Goal: Information Seeking & Learning: Understand process/instructions

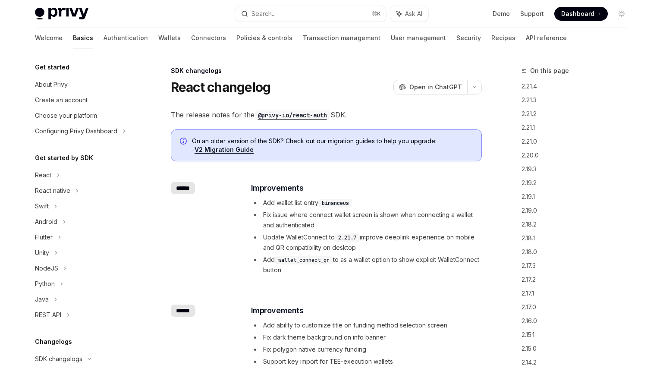
scroll to position [168, 0]
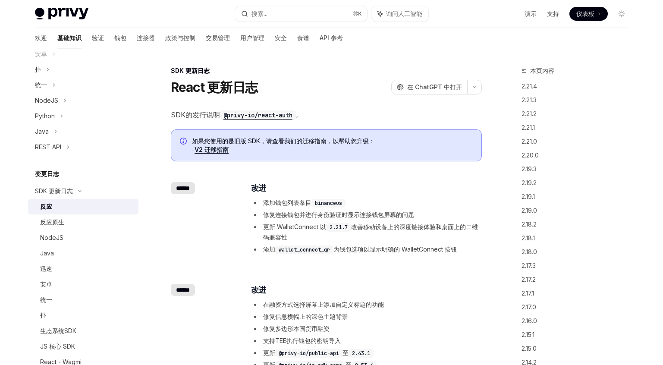
click at [299, 203] on font "添加钱包列表条目" at bounding box center [287, 202] width 48 height 7
drag, startPoint x: 276, startPoint y: 216, endPoint x: 417, endPoint y: 216, distance: 141.9
click at [417, 216] on li "修复连接钱包并进行身份验证时显示连接钱包屏幕的问题" at bounding box center [366, 215] width 230 height 10
drag, startPoint x: 274, startPoint y: 226, endPoint x: 457, endPoint y: 229, distance: 183.7
click at [457, 229] on li "更新 WalletConnect 以 2.21.7 改善移动设备上的深度链接体验和桌面上的二维码兼容性" at bounding box center [366, 232] width 230 height 21
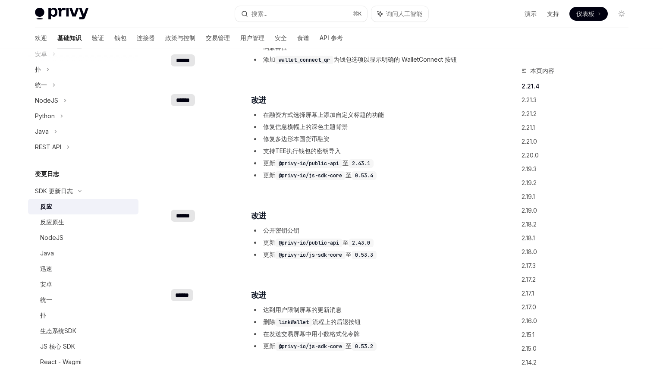
scroll to position [191, 0]
drag, startPoint x: 277, startPoint y: 229, endPoint x: 298, endPoint y: 229, distance: 20.7
click at [298, 229] on font "公开密钥公钥" at bounding box center [281, 229] width 36 height 7
click at [326, 231] on li "公开密钥公钥" at bounding box center [366, 229] width 230 height 10
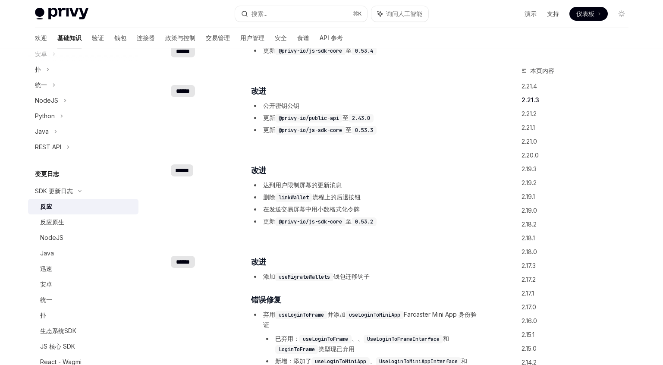
scroll to position [314, 0]
drag, startPoint x: 263, startPoint y: 200, endPoint x: 413, endPoint y: 205, distance: 150.6
click at [413, 205] on ul "达到用户限制屏幕的更新消息 删除 linkWallet 流程上的后退按钮 在发送交易屏幕中用小数格式化令牌 更新 @privy-io/js-sdk-core …" at bounding box center [366, 203] width 230 height 47
click at [339, 221] on code "@privy-io/js-sdk-core" at bounding box center [310, 222] width 70 height 9
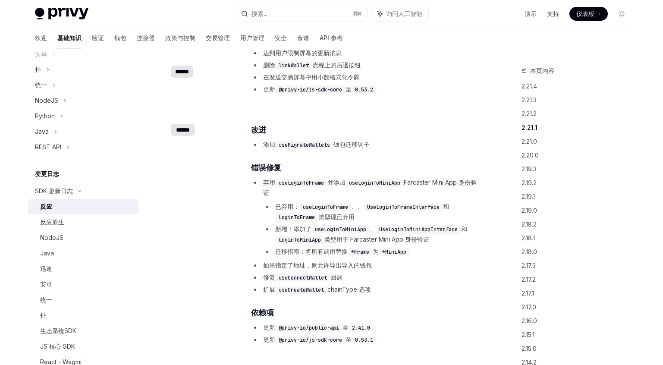
scroll to position [507, 0]
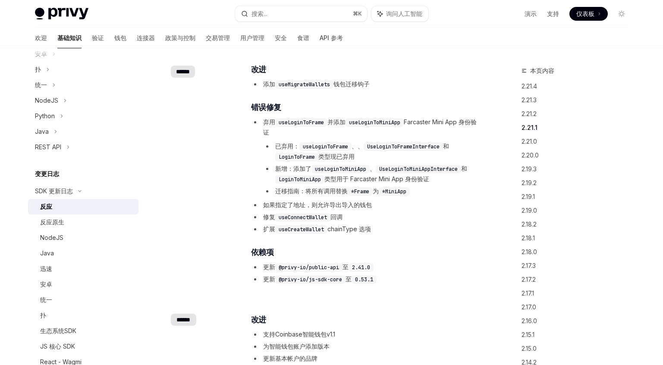
click at [306, 124] on code "useLoginToFrame" at bounding box center [301, 122] width 52 height 9
click at [379, 122] on code "useLoginToMiniApp" at bounding box center [374, 122] width 58 height 9
click at [404, 142] on code "UseLoginToFrameInterface" at bounding box center [402, 146] width 79 height 9
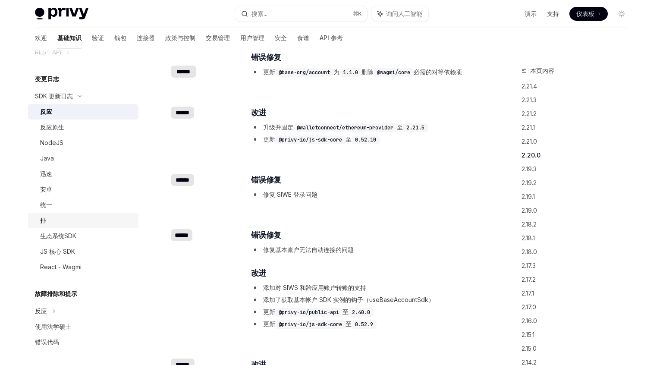
scroll to position [265, 0]
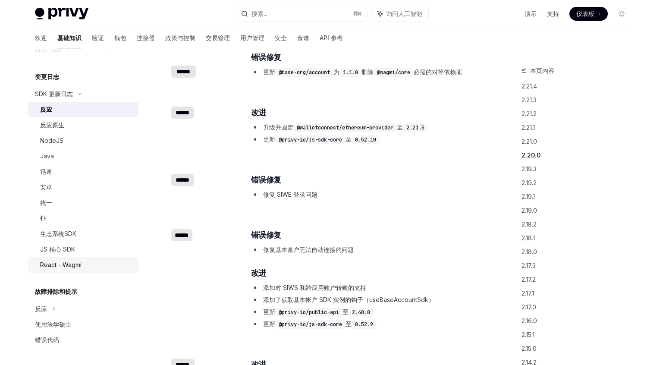
click at [69, 266] on font "React - Wagmi" at bounding box center [60, 264] width 41 height 7
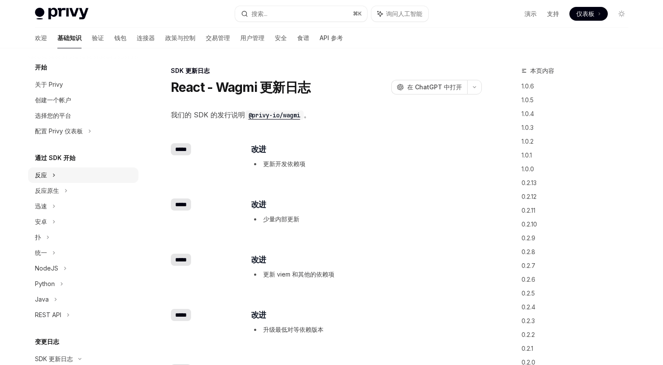
click at [53, 177] on icon at bounding box center [53, 175] width 3 height 10
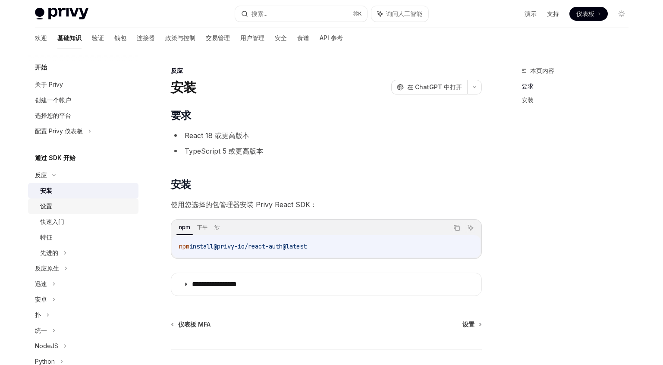
click at [53, 209] on div "设置" at bounding box center [86, 206] width 93 height 10
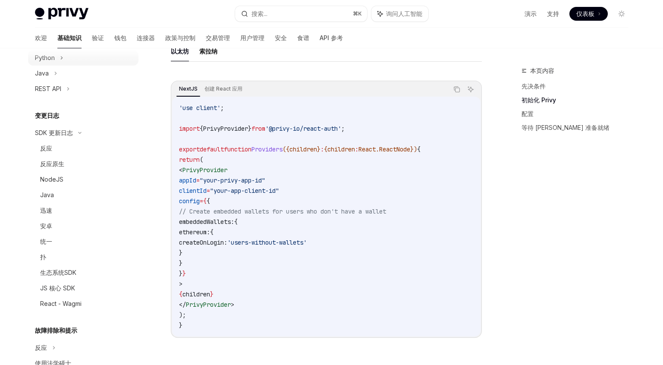
scroll to position [305, 0]
click at [55, 302] on font "React - Wagmi" at bounding box center [60, 301] width 41 height 7
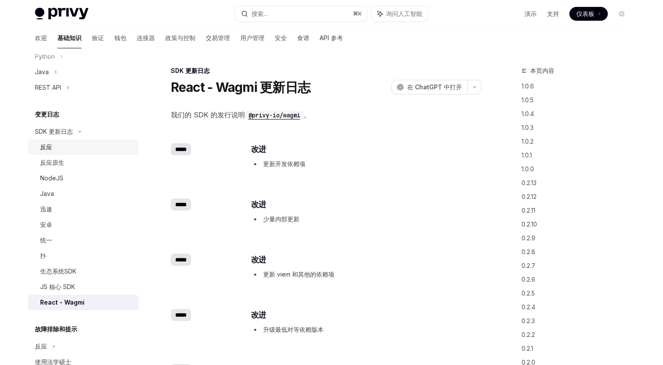
click at [58, 147] on div "反应" at bounding box center [86, 147] width 93 height 10
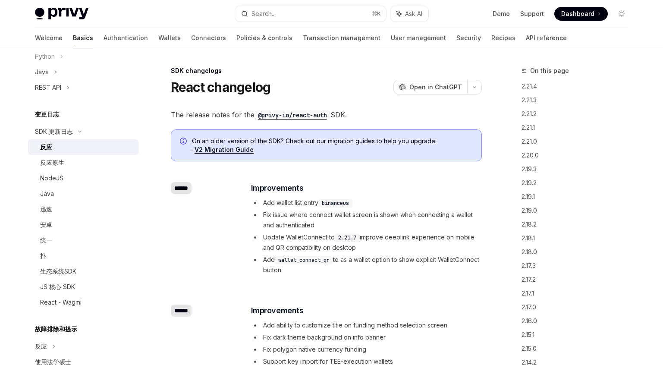
click at [47, 147] on font "反应" at bounding box center [46, 146] width 12 height 7
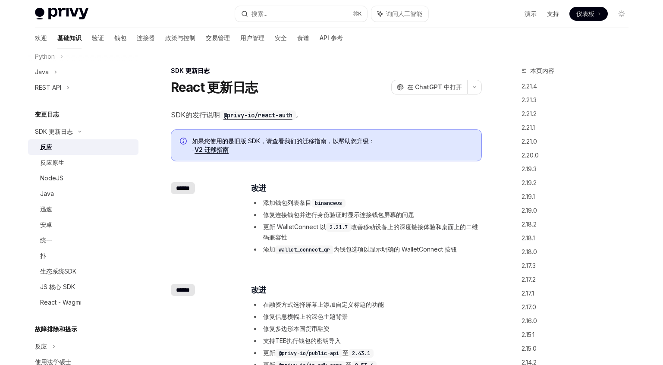
click at [297, 248] on code "wallet_connect_qr" at bounding box center [304, 249] width 58 height 9
click at [376, 248] on font "为钱包选项以显示明确的 WalletConnect 按钮" at bounding box center [394, 248] width 123 height 7
click at [386, 258] on div "​ ****** ​ 改进 添加钱包列表条目 binanceus 修复连接钱包并进行身份验证时显示连接钱包屏幕的问题 更新 WalletConnect 以 2…" at bounding box center [326, 219] width 311 height 102
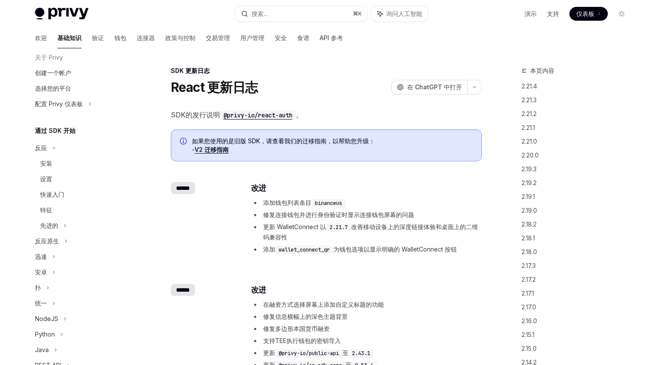
scroll to position [22, 0]
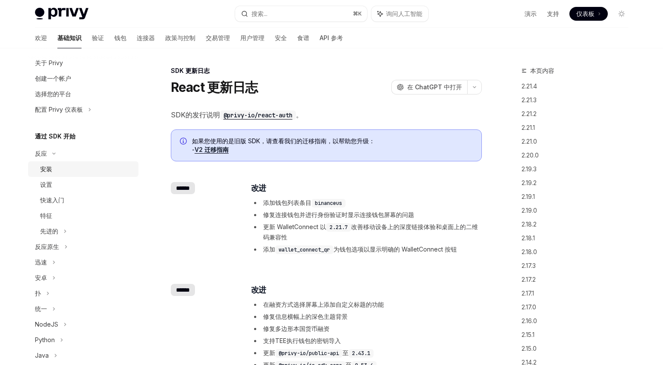
click at [44, 172] on font "安装" at bounding box center [46, 168] width 12 height 7
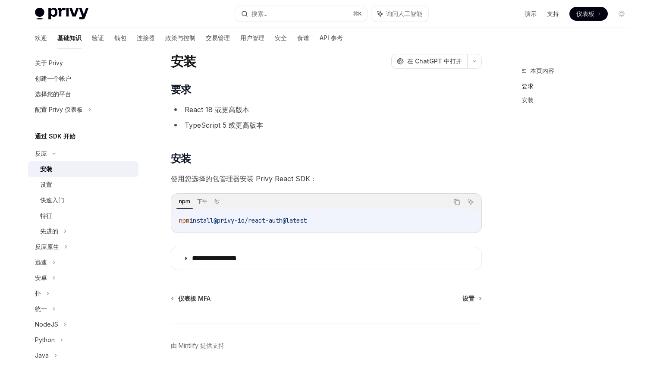
scroll to position [32, 0]
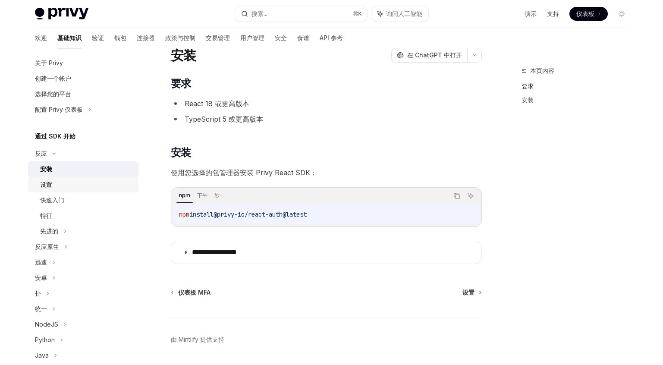
click at [47, 184] on font "设置" at bounding box center [46, 184] width 12 height 7
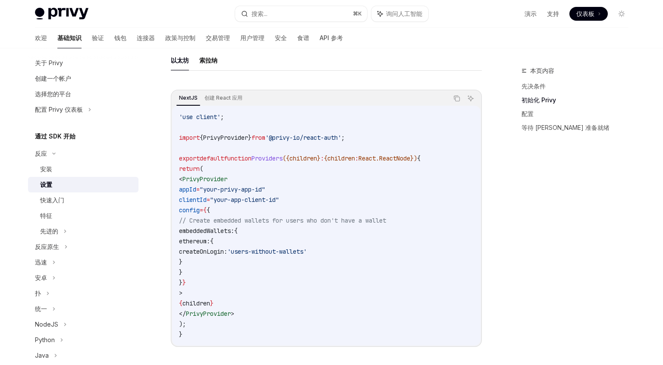
scroll to position [249, 0]
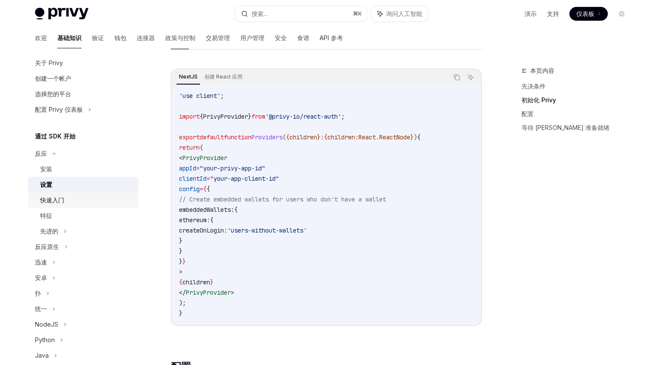
click at [64, 201] on font "快速入门" at bounding box center [52, 199] width 24 height 7
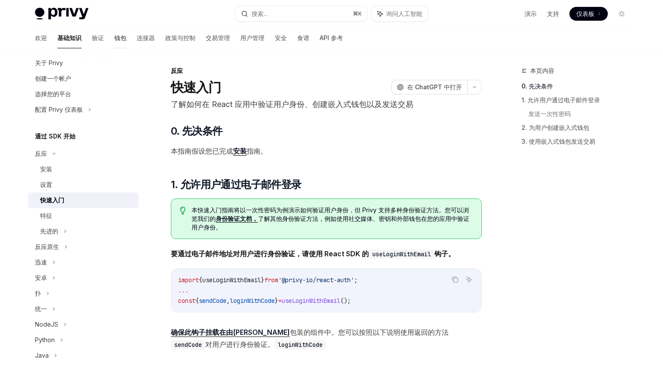
click at [114, 38] on font "钱包" at bounding box center [120, 37] width 12 height 7
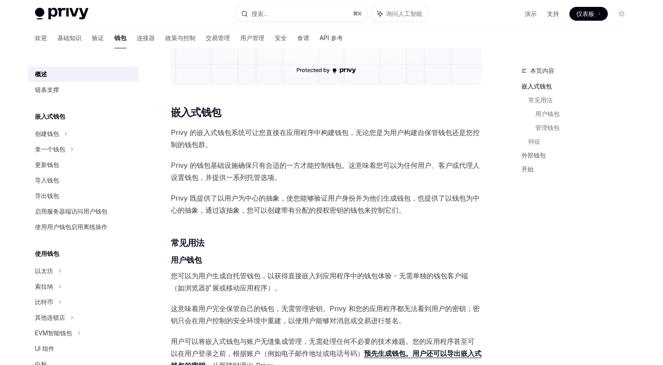
scroll to position [185, 0]
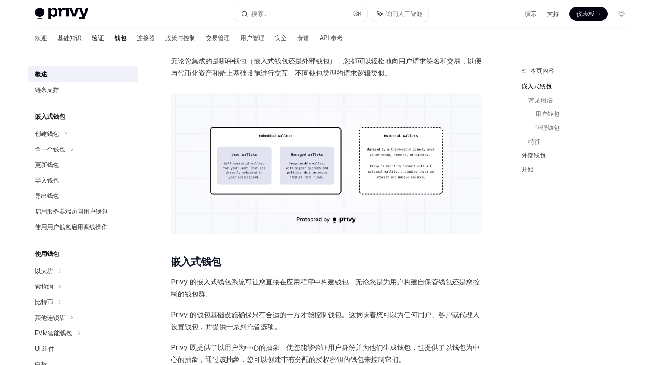
click at [92, 38] on font "验证" at bounding box center [98, 37] width 12 height 7
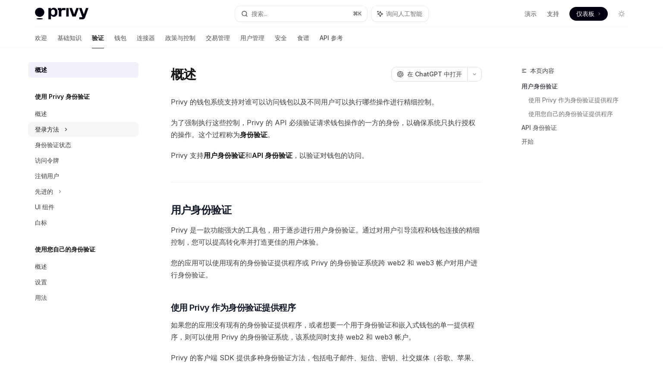
click at [52, 128] on font "登录方法" at bounding box center [47, 128] width 24 height 7
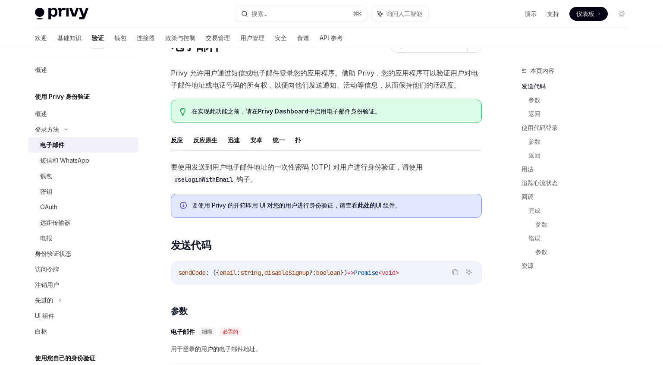
scroll to position [44, 0]
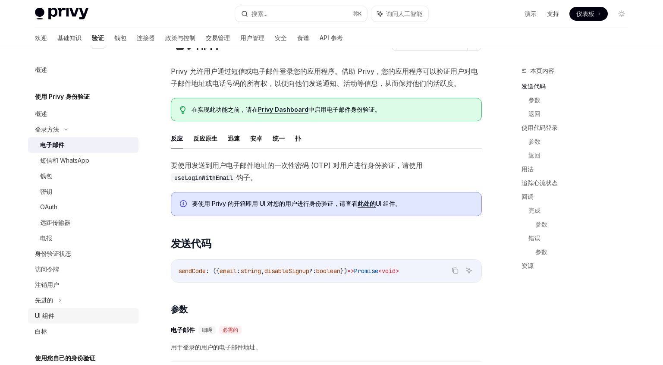
click at [36, 315] on font "UI 组件" at bounding box center [44, 315] width 19 height 7
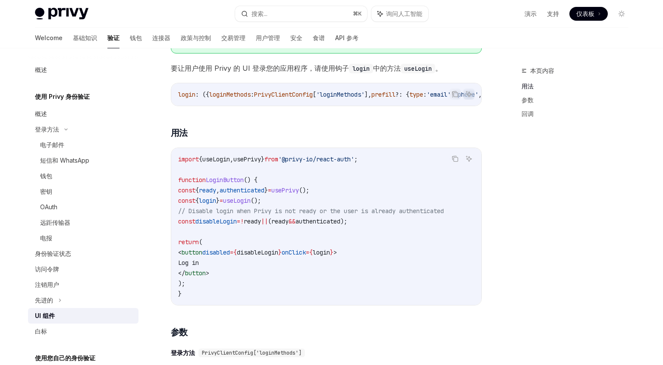
scroll to position [475, 0]
click at [261, 222] on span "ready" at bounding box center [252, 221] width 17 height 8
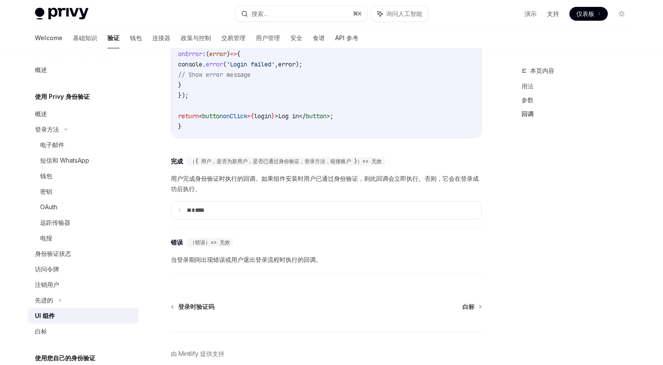
scroll to position [1167, 0]
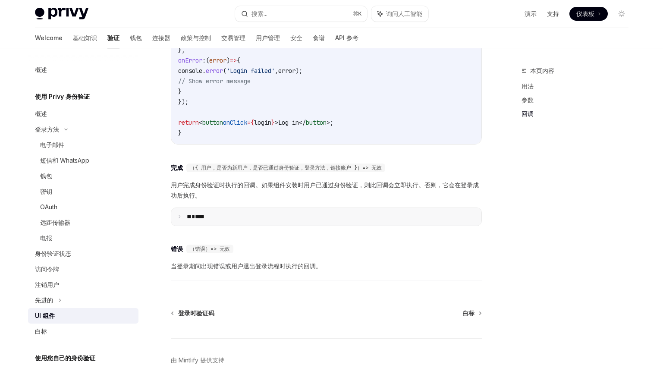
click at [191, 219] on font "**" at bounding box center [189, 216] width 5 height 6
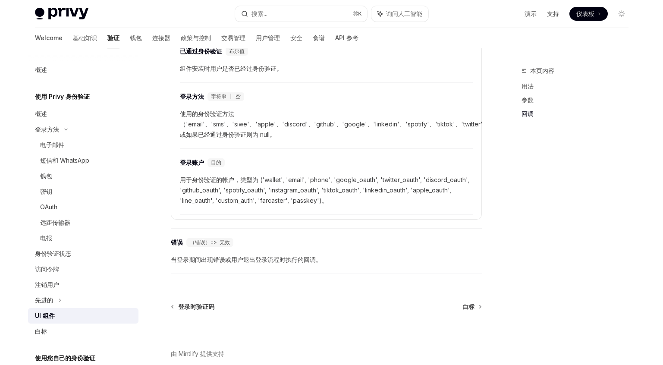
scroll to position [1497, 0]
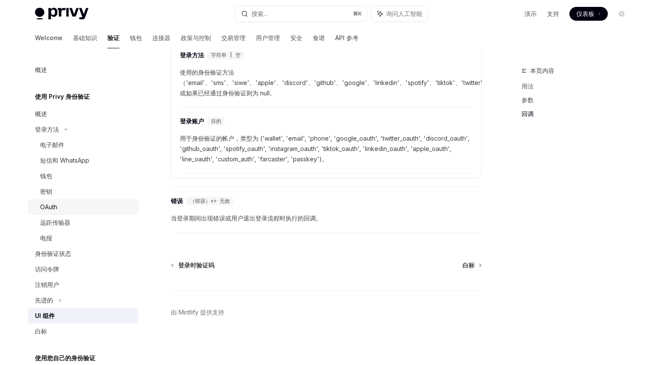
click at [56, 207] on font "OAuth" at bounding box center [48, 206] width 17 height 7
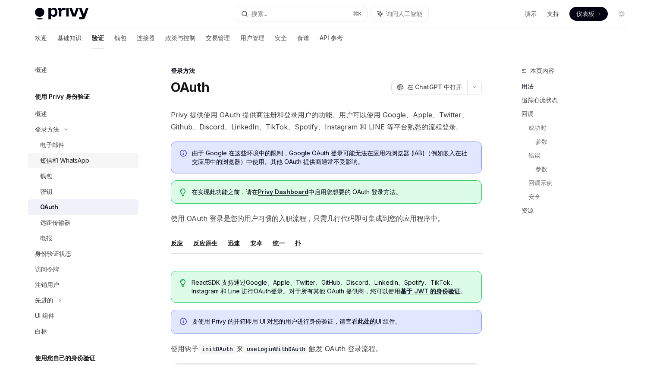
click at [78, 162] on font "短信和 WhatsApp" at bounding box center [64, 160] width 49 height 7
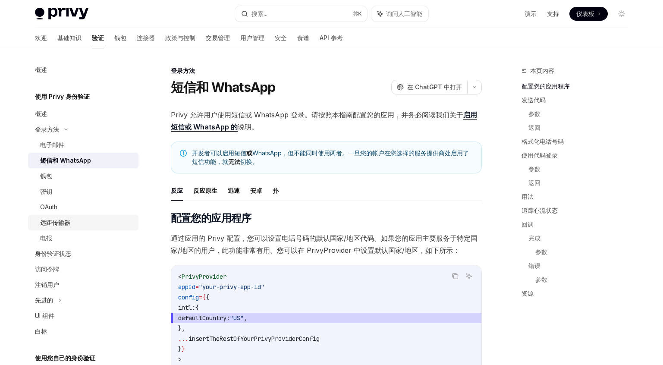
click at [55, 226] on font "远距传输器" at bounding box center [55, 222] width 30 height 7
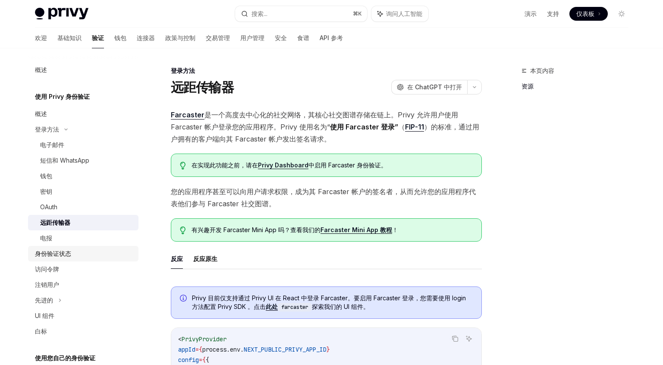
click at [54, 250] on font "身份验证状态" at bounding box center [53, 253] width 36 height 7
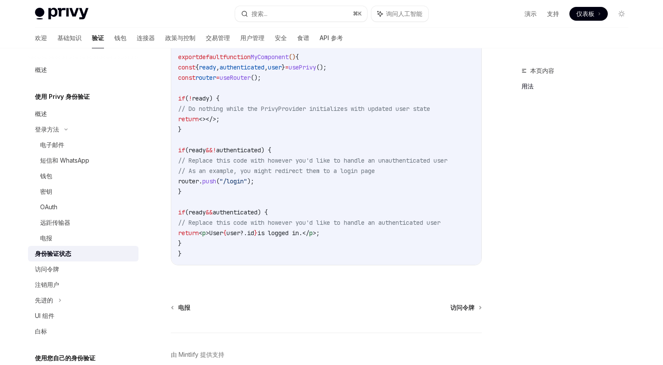
scroll to position [337, 0]
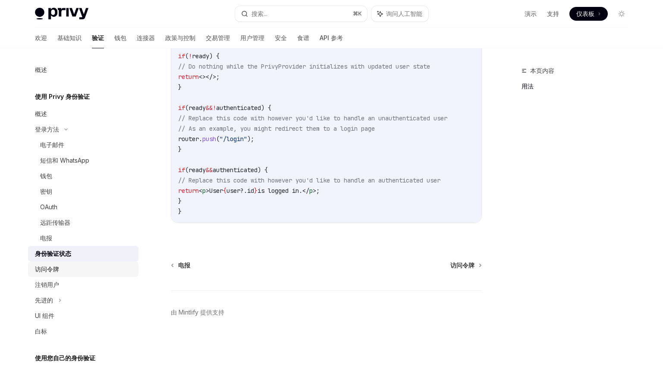
click at [44, 271] on font "访问令牌" at bounding box center [47, 268] width 24 height 7
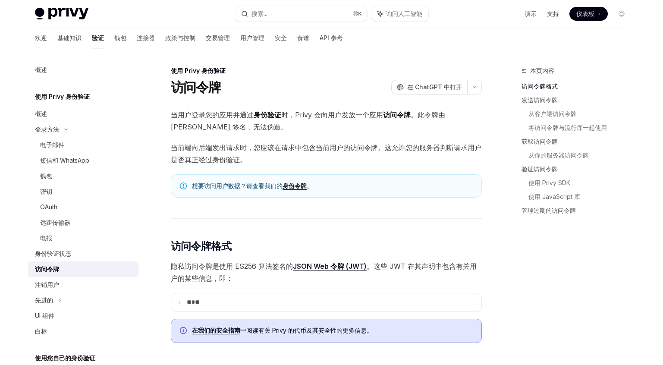
click at [584, 16] on font "仪表板" at bounding box center [585, 13] width 18 height 7
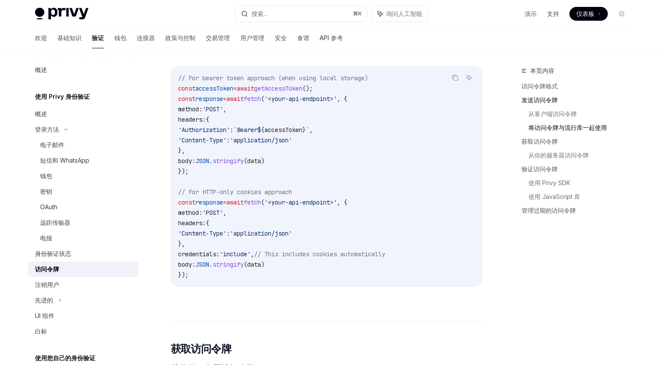
scroll to position [753, 0]
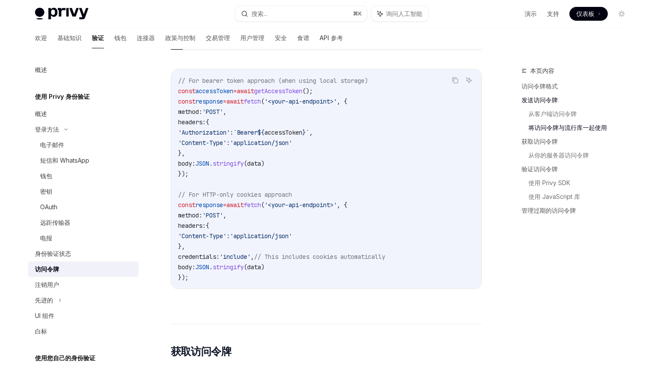
click at [302, 132] on span "accessToken" at bounding box center [283, 132] width 38 height 8
click at [297, 91] on span "getAccessToken" at bounding box center [278, 91] width 48 height 8
copy span "getAccessToken"
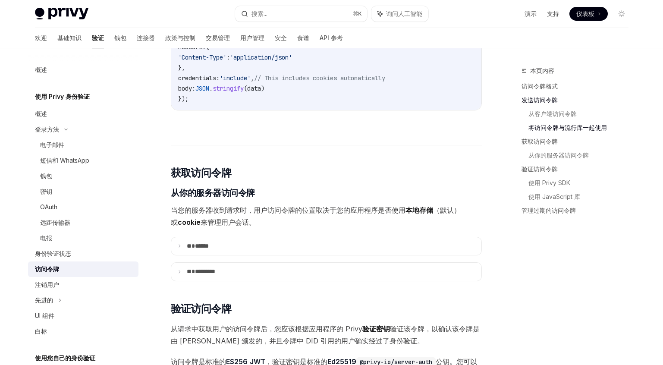
scroll to position [933, 0]
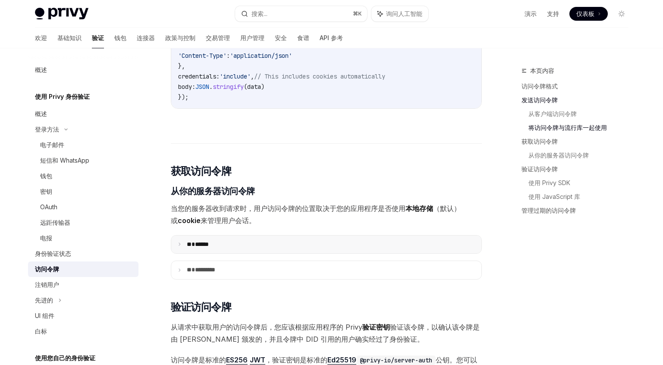
click at [223, 239] on summary "** ******" at bounding box center [326, 244] width 310 height 18
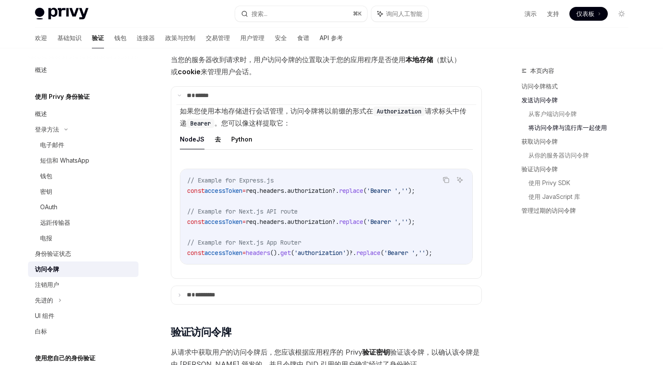
scroll to position [1087, 0]
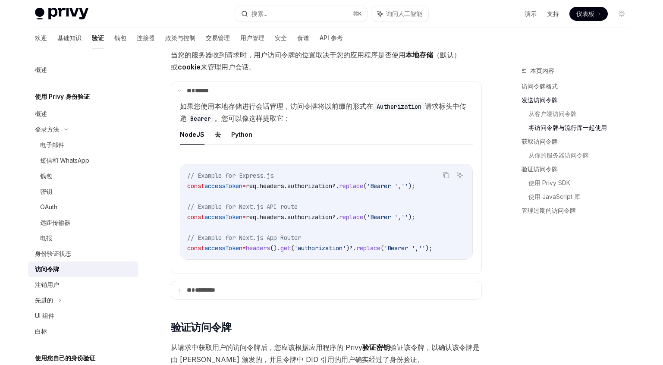
click at [330, 187] on span "authorization" at bounding box center [309, 186] width 45 height 8
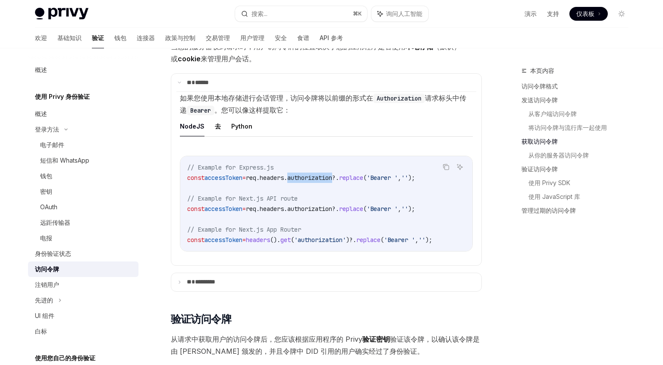
scroll to position [1096, 0]
click at [332, 206] on span "authorization" at bounding box center [309, 208] width 45 height 8
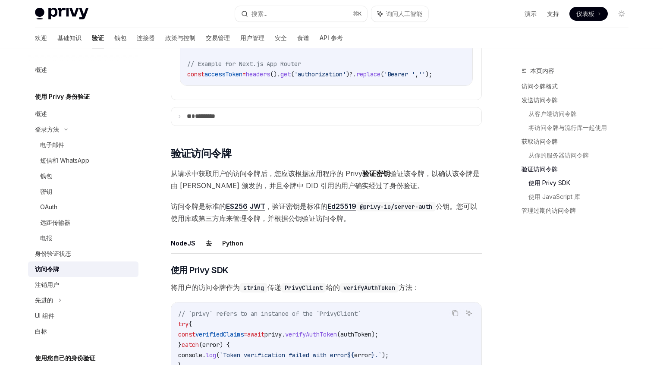
scroll to position [1418, 0]
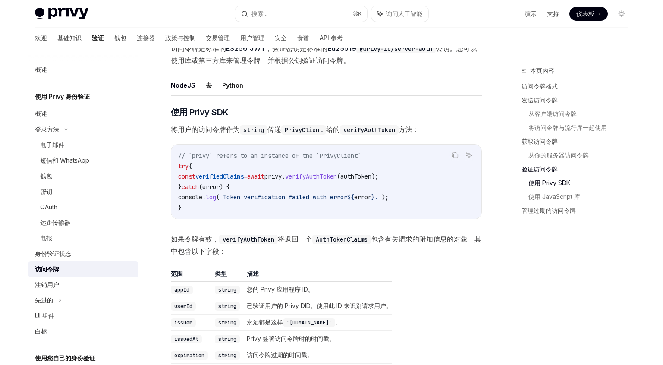
click at [337, 180] on span "verifyAuthToken" at bounding box center [311, 176] width 52 height 8
click at [345, 237] on span "如果令牌有效， verifyAuthToken 将返回一个 AuthTokenClaims 包含有关请求的附加信息的对象，其中包含以下字段：" at bounding box center [326, 245] width 311 height 24
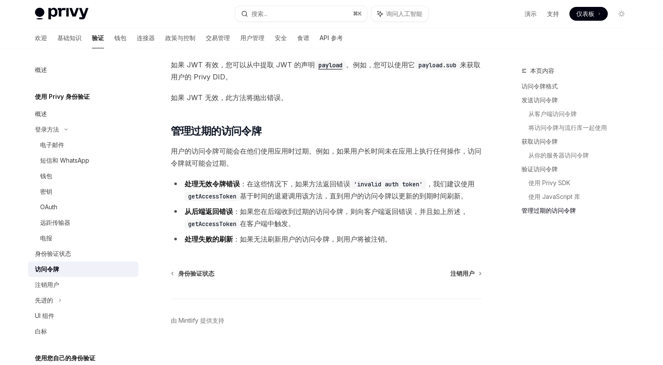
scroll to position [2301, 0]
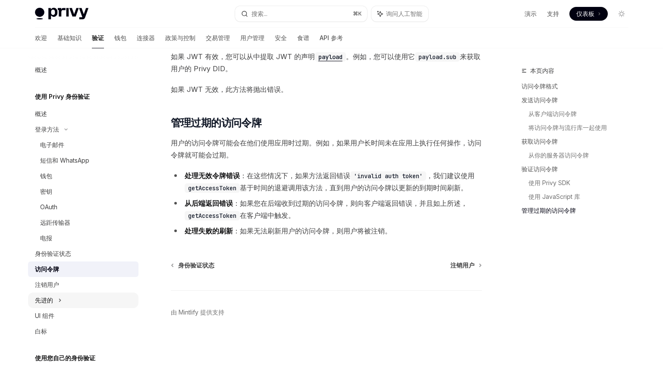
click at [50, 298] on font "先进的" at bounding box center [44, 299] width 18 height 7
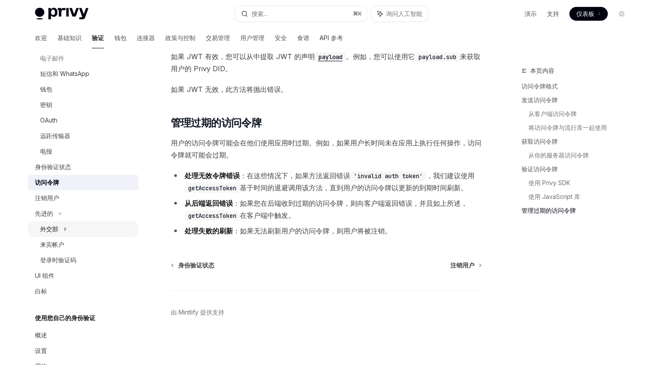
scroll to position [113, 0]
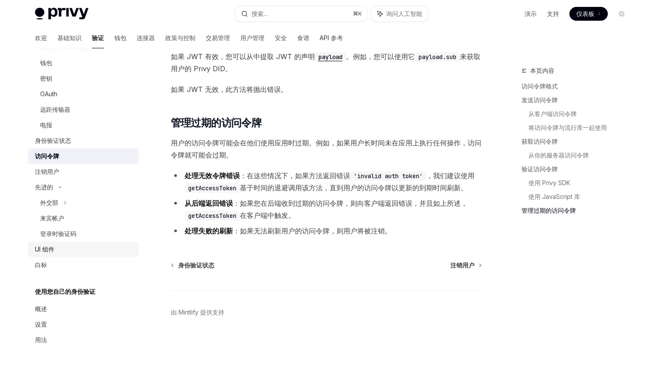
click at [49, 245] on font "UI 组件" at bounding box center [44, 248] width 19 height 7
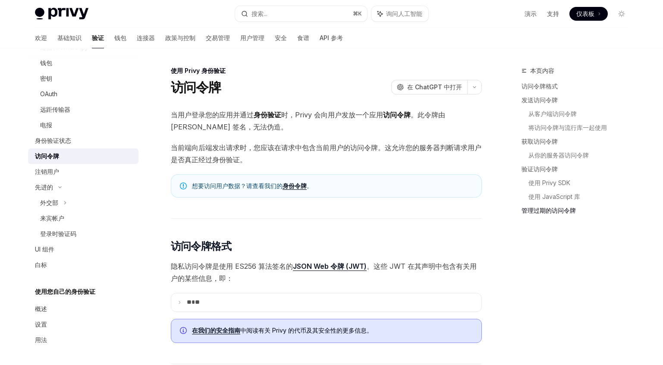
type textarea "*"
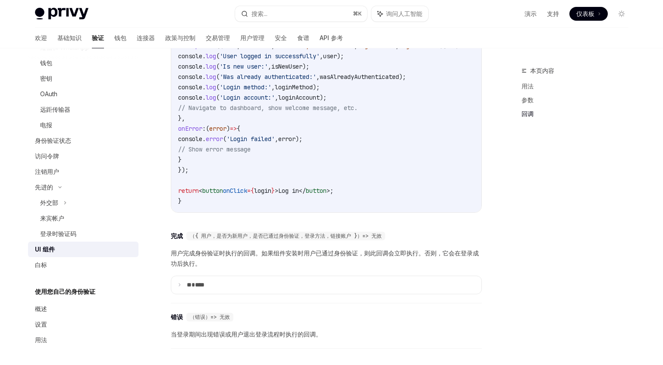
scroll to position [1098, 0]
drag, startPoint x: 298, startPoint y: 245, endPoint x: 263, endPoint y: 244, distance: 34.1
click at [263, 240] on font "（{ 用户，是否为新用户，是否已通过身份验证，登录方法，链接账户 }）=> 无效" at bounding box center [286, 236] width 192 height 7
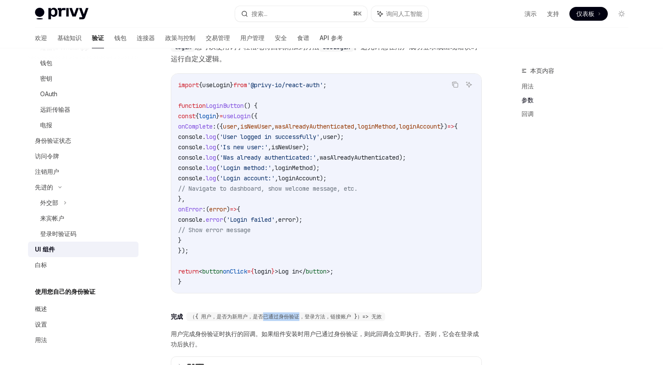
scroll to position [0, 72]
click at [348, 161] on span "wasAlreadyAuthenticated" at bounding box center [358, 157] width 79 height 8
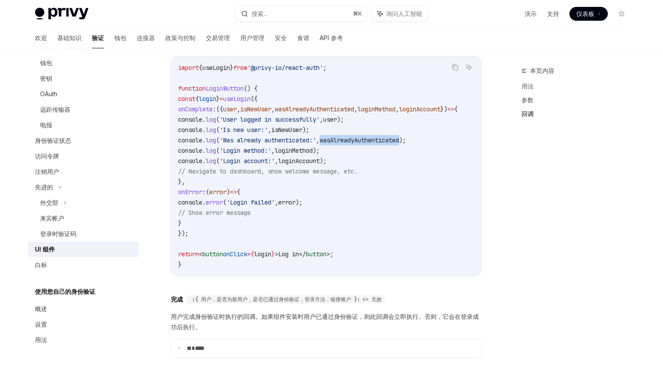
scroll to position [0, 21]
click at [313, 154] on span "loginMethod" at bounding box center [294, 151] width 38 height 8
click at [319, 165] on span "loginAccount" at bounding box center [298, 161] width 41 height 8
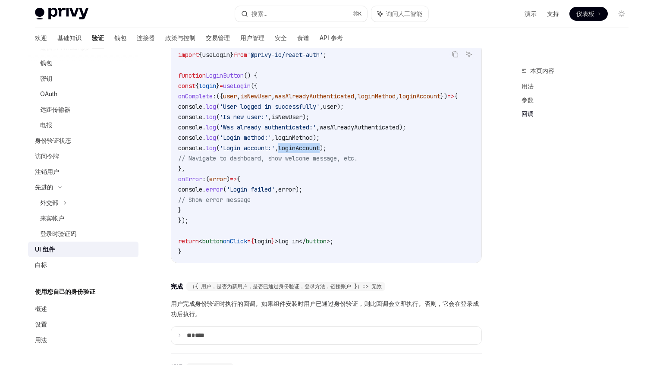
scroll to position [1049, 0]
